Goal: Task Accomplishment & Management: Manage account settings

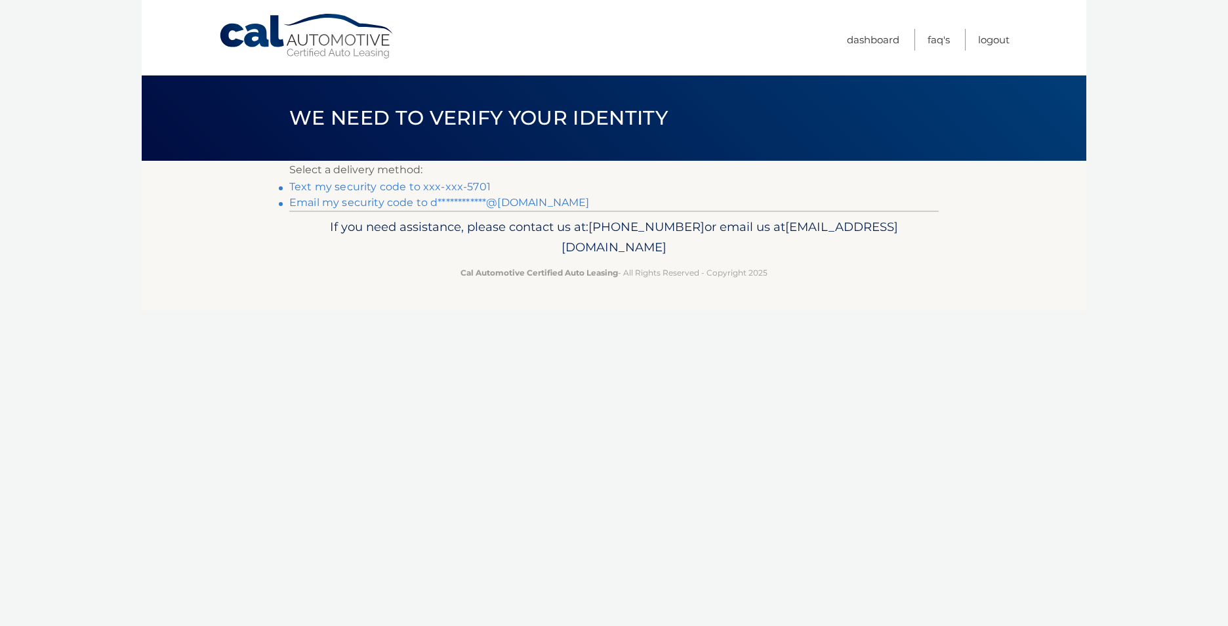
click at [395, 186] on link "Text my security code to xxx-xxx-5701" at bounding box center [389, 186] width 201 height 12
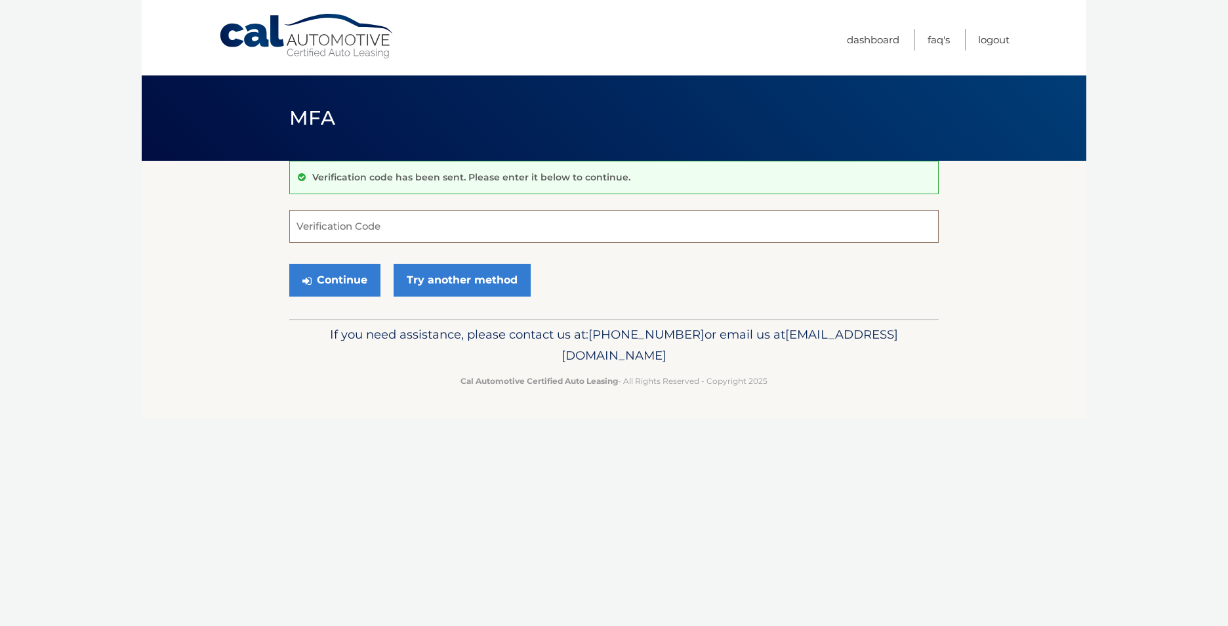
click at [407, 226] on input "Verification Code" at bounding box center [614, 226] width 650 height 33
type input "201393"
click at [324, 287] on button "Continue" at bounding box center [334, 280] width 91 height 33
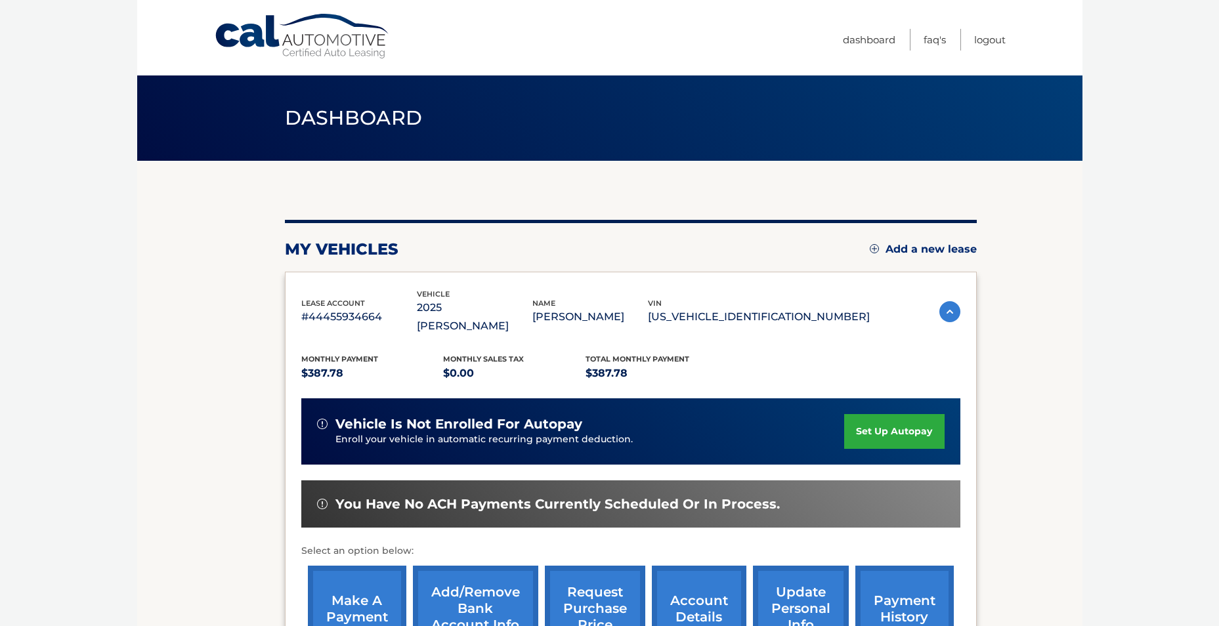
click at [887, 419] on link "set up autopay" at bounding box center [894, 431] width 100 height 35
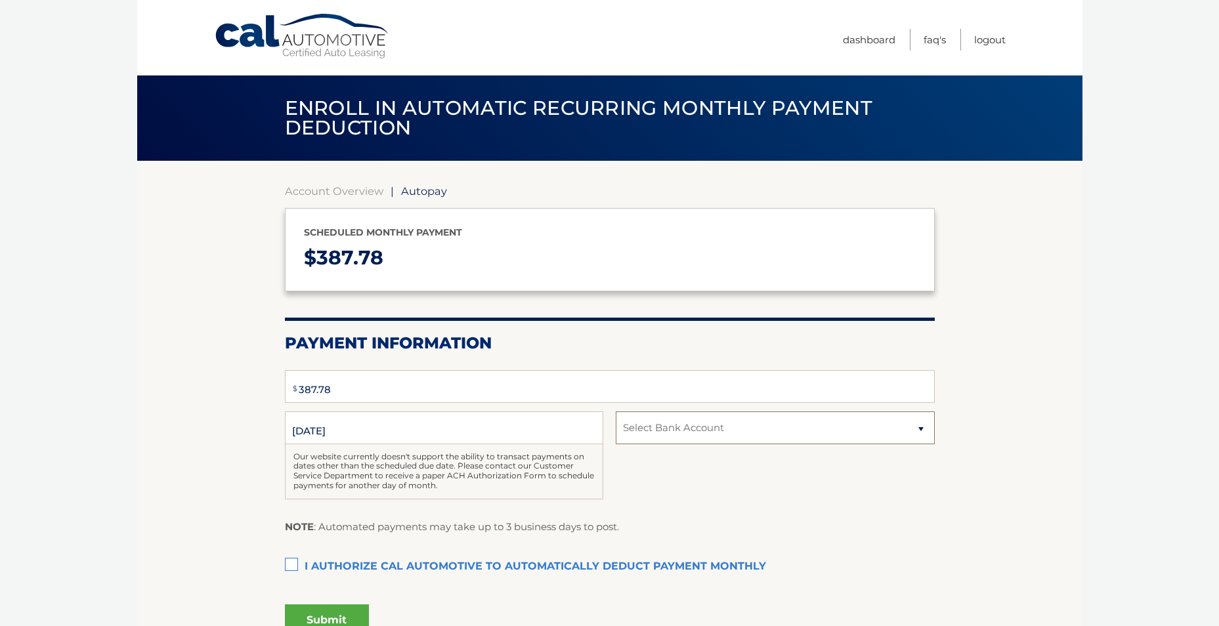
click at [770, 435] on select "Select Bank Account" at bounding box center [775, 427] width 318 height 33
click at [740, 484] on div "Date of First Deduction [DATE] Our website currently doesn't support the abilit…" at bounding box center [610, 462] width 650 height 102
select select "ODA0NjBiN2YtZDdiZS00YmJlLWE2MGItZTM3YjZkMzQwNTA0"
click at [296, 564] on label "I authorize cal automotive to automatically deduct payment monthly This checkbo…" at bounding box center [610, 567] width 650 height 26
click at [0, 0] on input "I authorize cal automotive to automatically deduct payment monthly This checkbo…" at bounding box center [0, 0] width 0 height 0
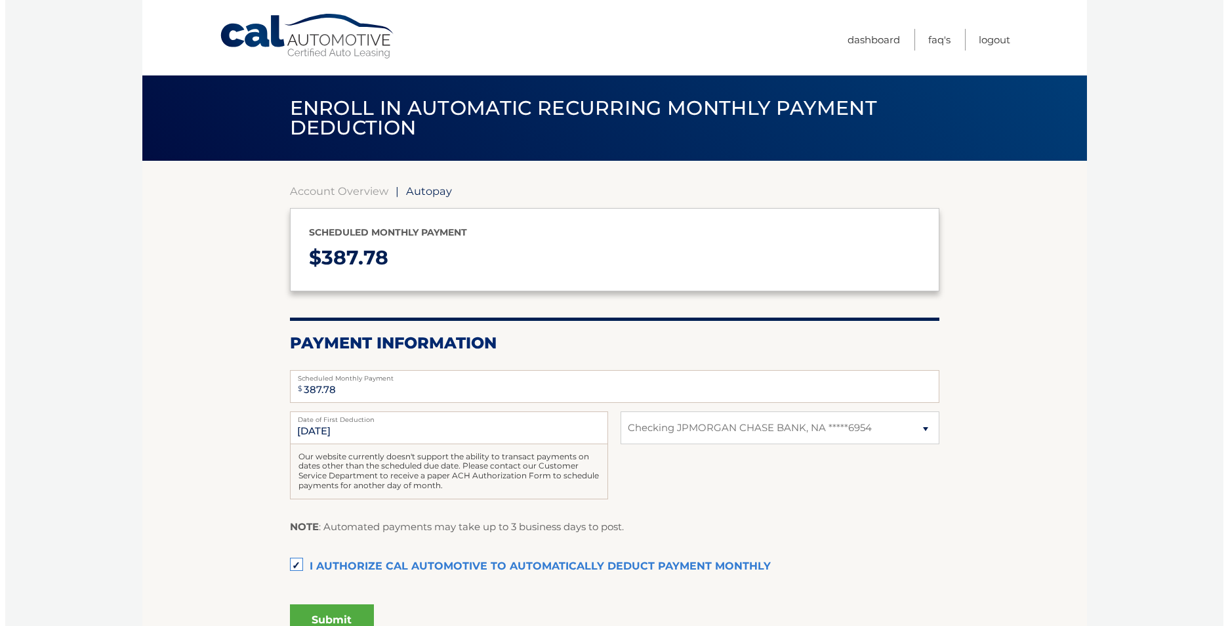
scroll to position [128, 0]
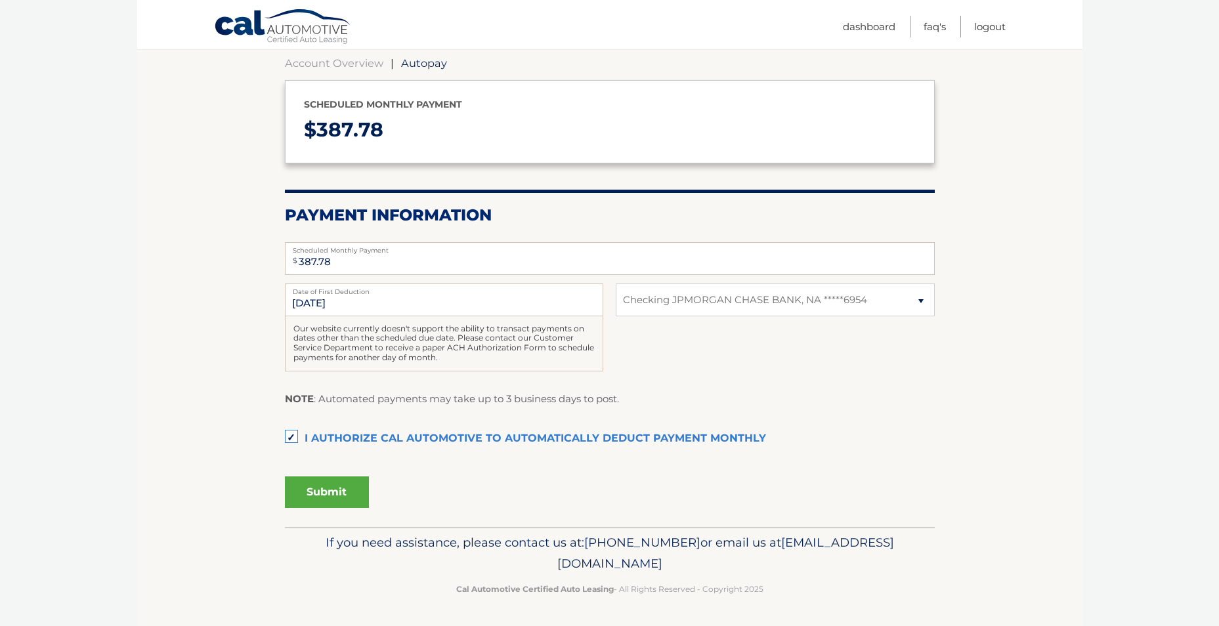
click at [344, 495] on button "Submit" at bounding box center [327, 491] width 84 height 31
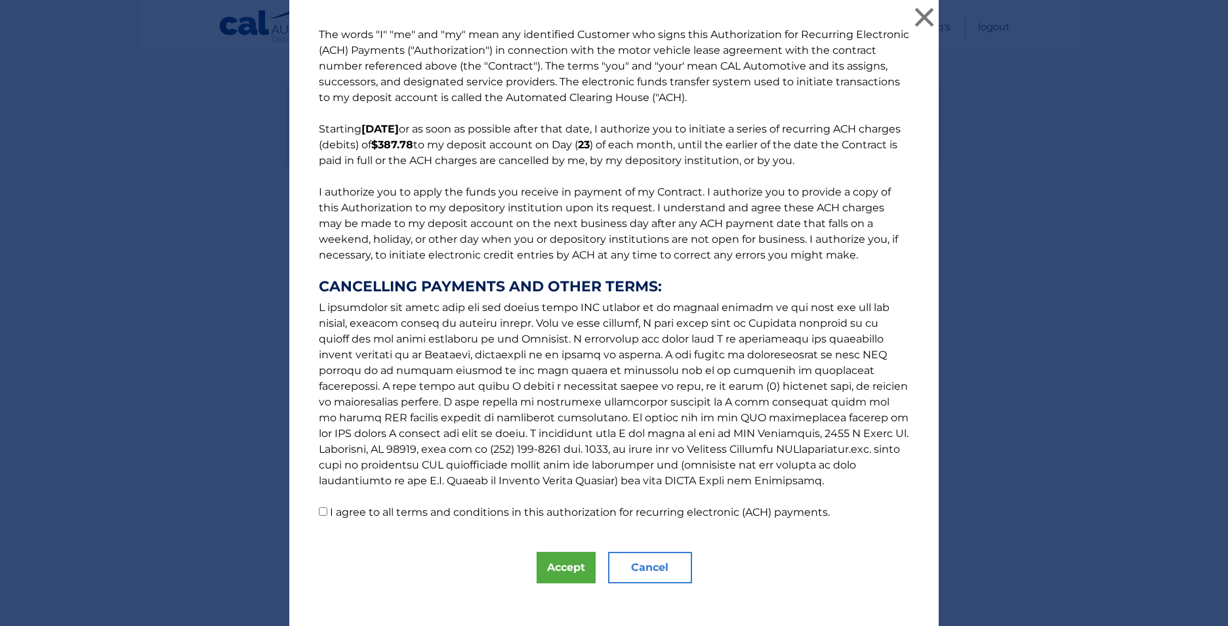
click at [330, 511] on label "I agree to all terms and conditions in this authorization for recurring electro…" at bounding box center [580, 512] width 500 height 12
click at [327, 511] on input "I agree to all terms and conditions in this authorization for recurring electro…" at bounding box center [323, 511] width 9 height 9
checkbox input "true"
click at [579, 575] on button "Accept" at bounding box center [566, 567] width 59 height 31
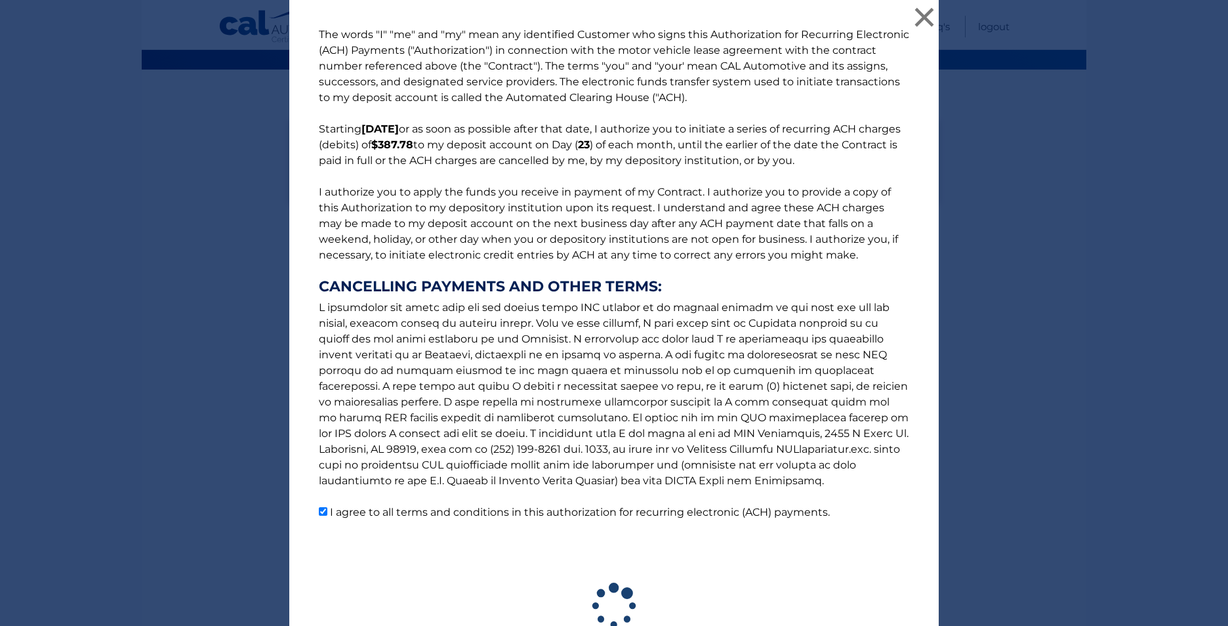
scroll to position [91, 0]
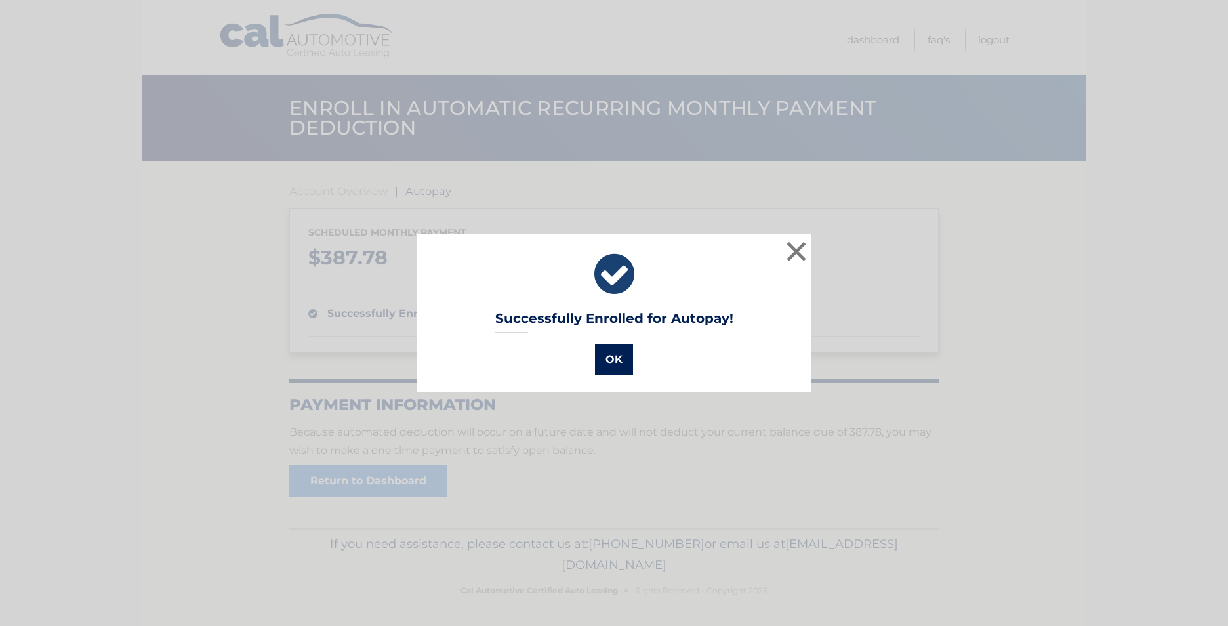
click at [610, 363] on button "OK" at bounding box center [614, 359] width 38 height 31
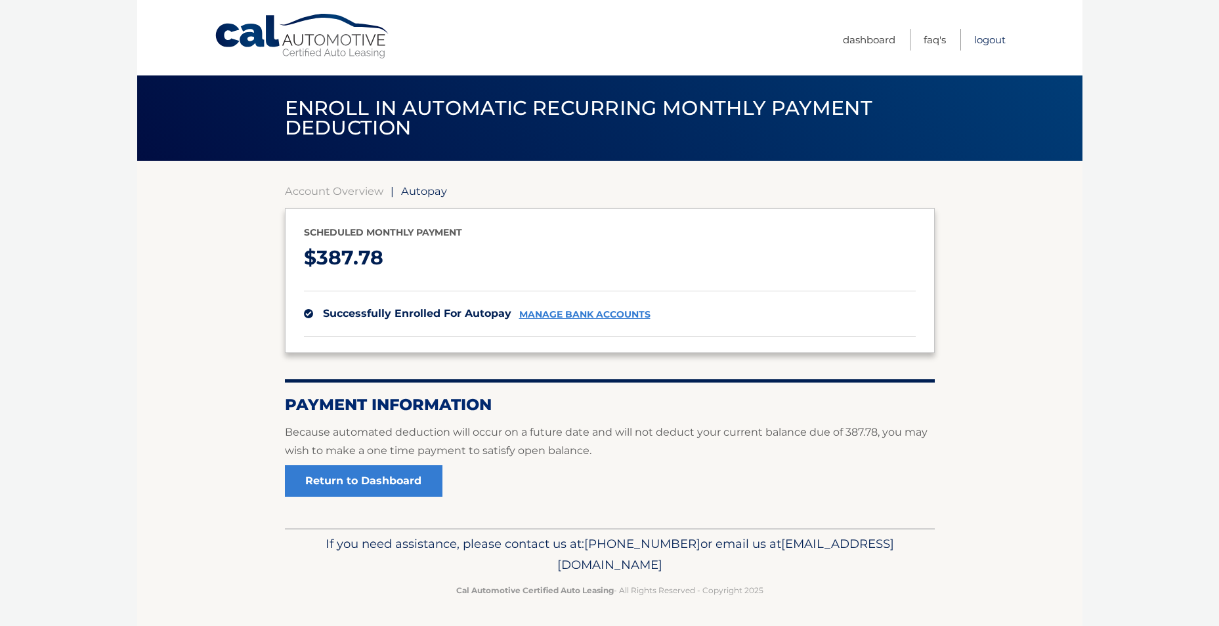
click at [997, 42] on link "Logout" at bounding box center [989, 40] width 31 height 22
